Goal: Information Seeking & Learning: Learn about a topic

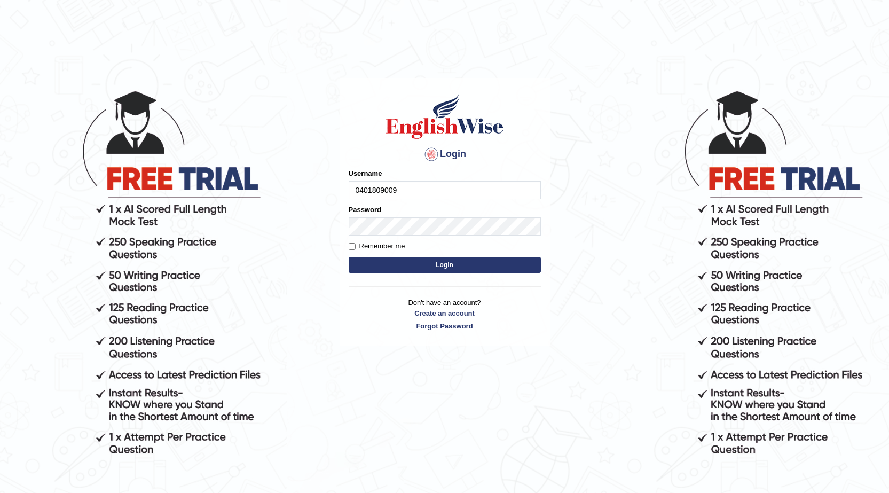
type input "0401809009"
click at [432, 265] on button "Login" at bounding box center [445, 265] width 192 height 16
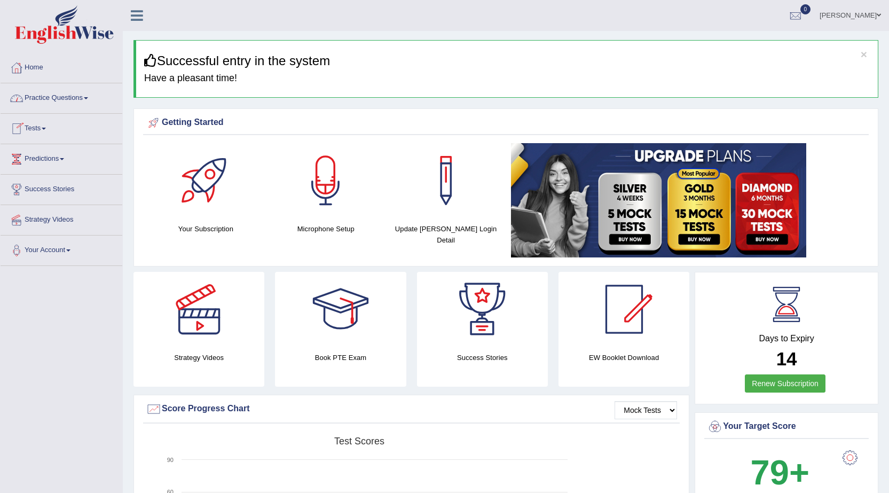
click at [66, 96] on link "Practice Questions" at bounding box center [62, 96] width 122 height 27
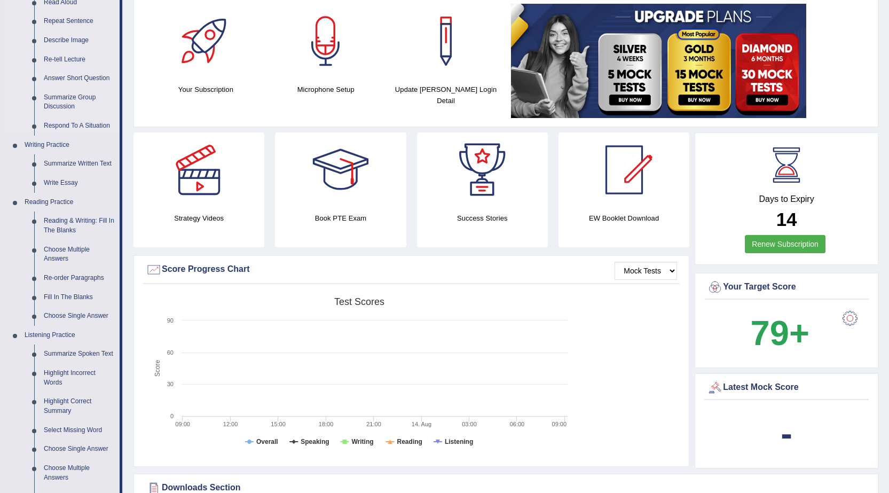
scroll to position [160, 0]
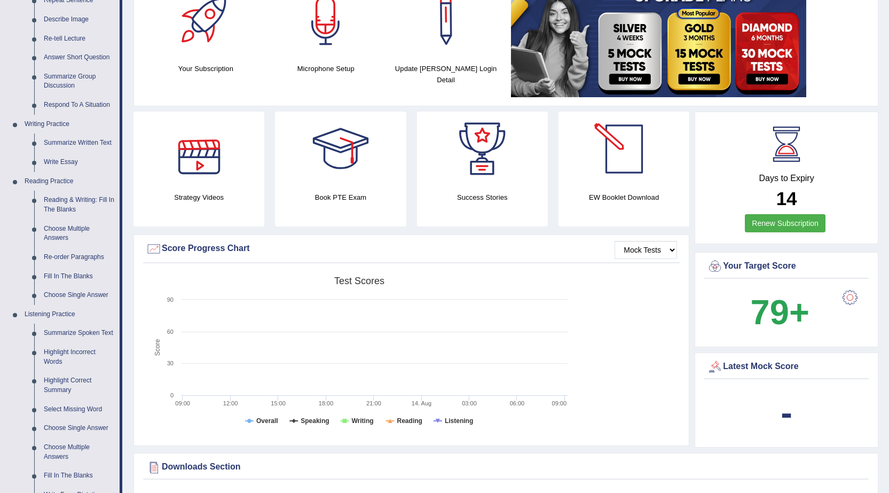
click at [612, 155] on div at bounding box center [624, 149] width 75 height 75
click at [622, 150] on div at bounding box center [624, 149] width 75 height 75
click at [65, 200] on link "Reading & Writing: Fill In The Blanks" at bounding box center [79, 205] width 81 height 28
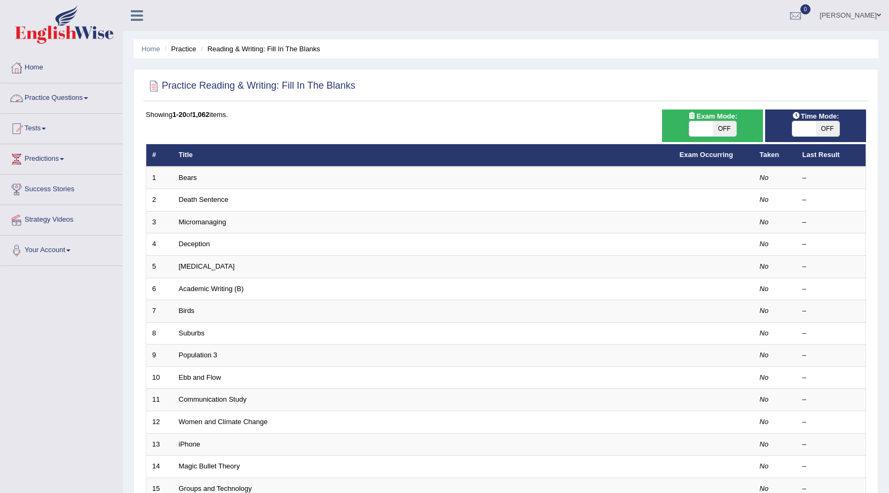
click at [93, 96] on link "Practice Questions" at bounding box center [62, 96] width 122 height 27
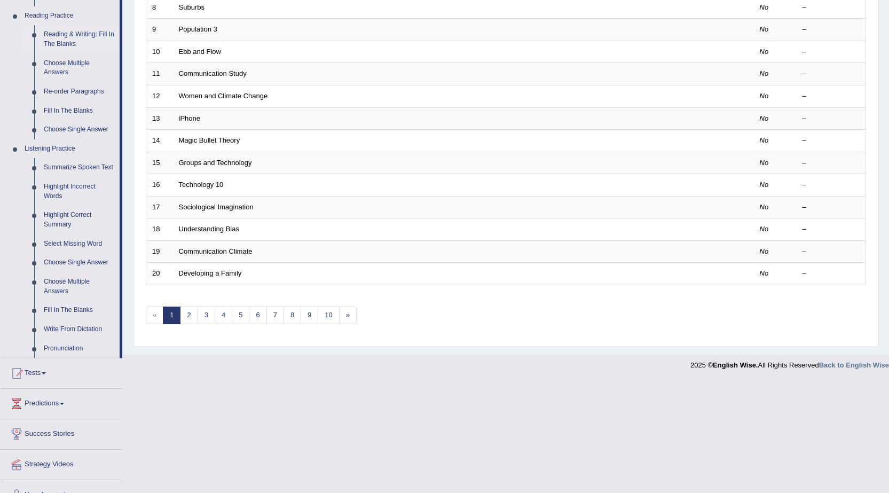
scroll to position [344, 0]
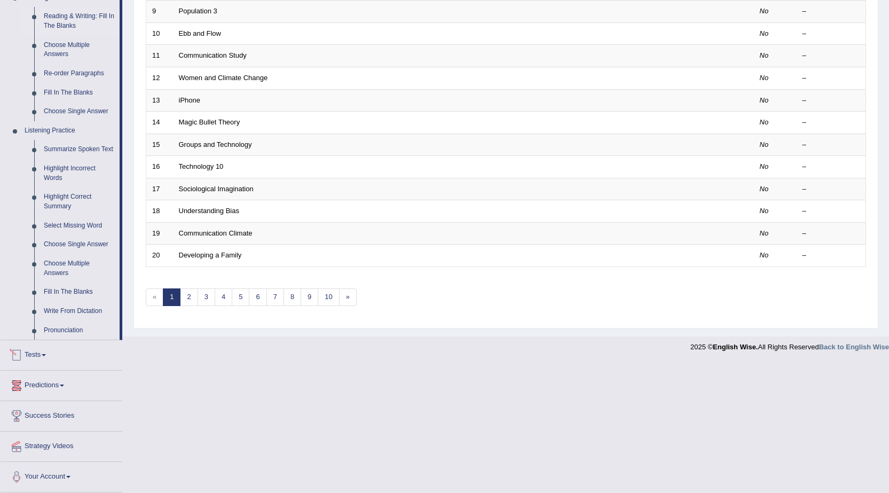
click at [41, 355] on link "Tests" at bounding box center [62, 353] width 122 height 27
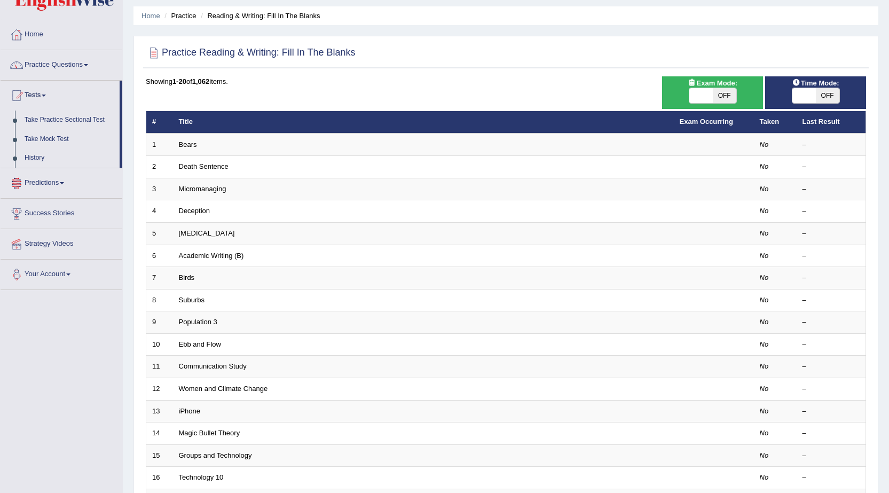
scroll to position [0, 0]
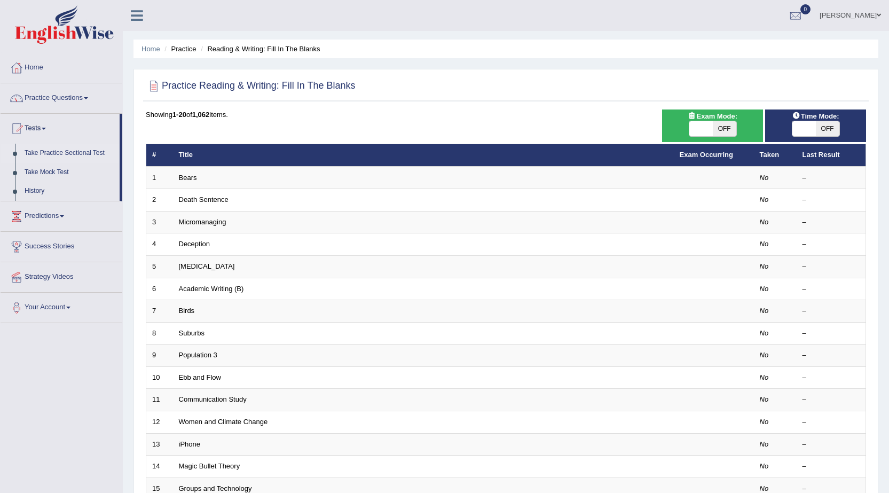
click at [51, 152] on link "Take Practice Sectional Test" at bounding box center [70, 153] width 100 height 19
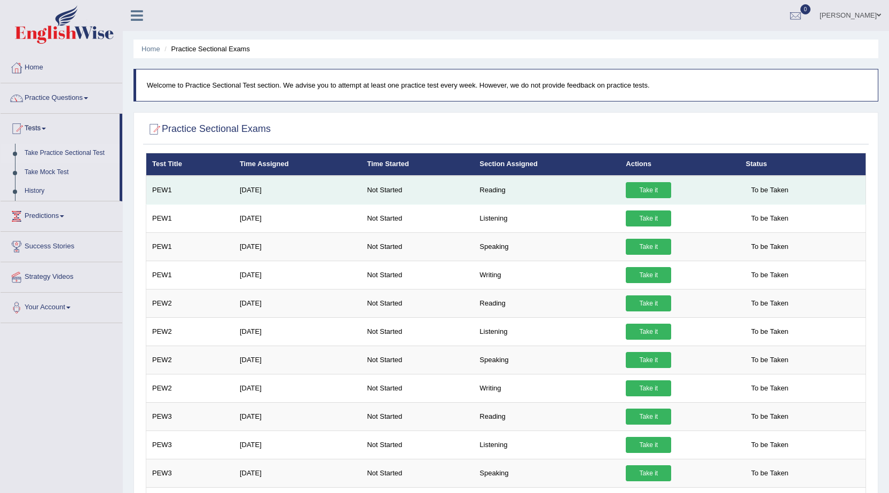
click at [634, 189] on link "Take it" at bounding box center [648, 190] width 45 height 16
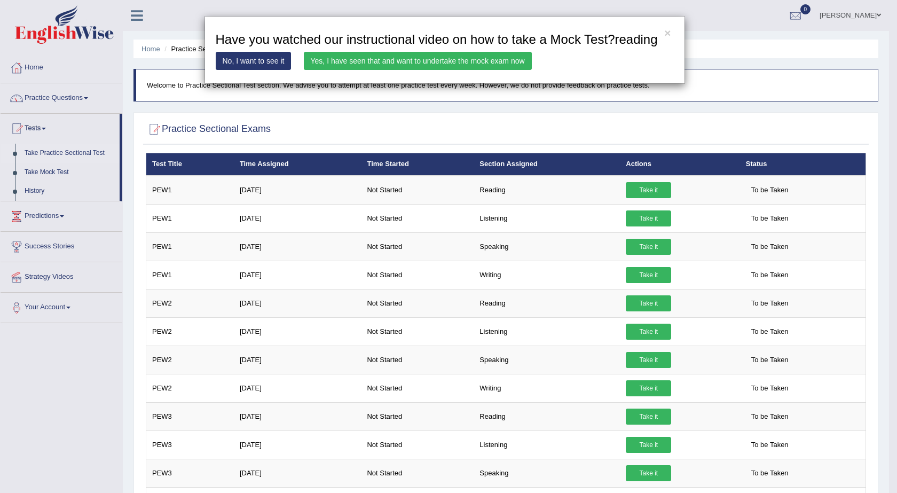
click at [350, 62] on link "Yes, I have seen that and want to undertake the mock exam now" at bounding box center [418, 61] width 228 height 18
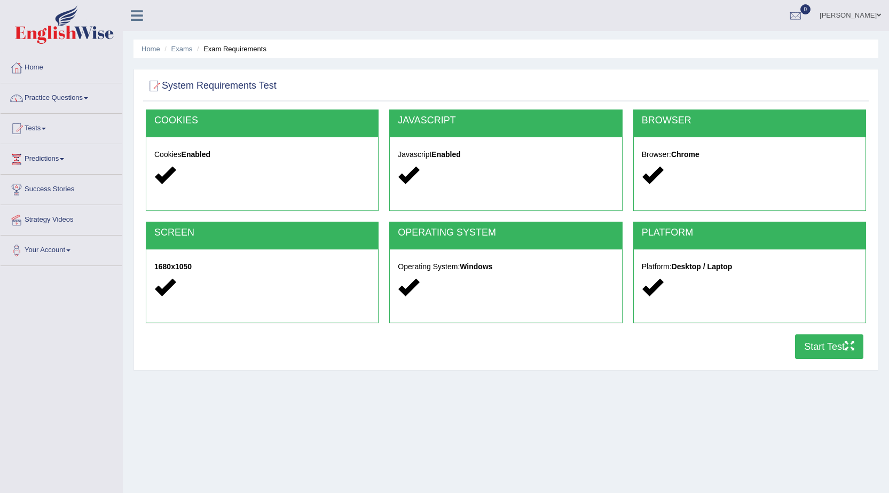
click at [819, 351] on button "Start Test" at bounding box center [829, 346] width 68 height 25
